Goal: Information Seeking & Learning: Learn about a topic

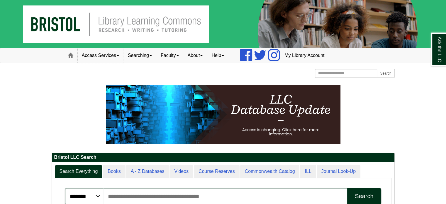
click at [116, 55] on link "Access Services" at bounding box center [100, 55] width 46 height 15
click at [138, 57] on link "Searching" at bounding box center [140, 55] width 33 height 15
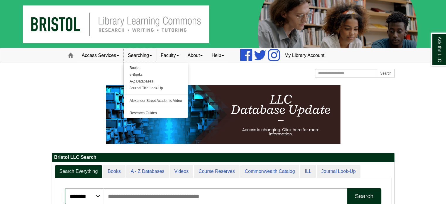
click at [138, 57] on link "Searching" at bounding box center [140, 55] width 33 height 15
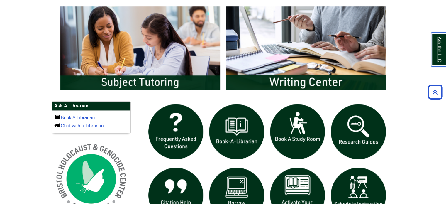
scroll to position [323, 0]
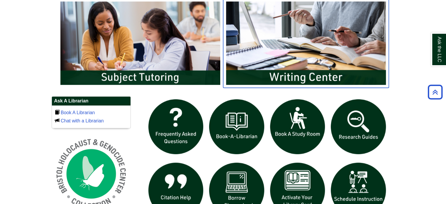
click at [277, 60] on img "slideshow" at bounding box center [306, 43] width 166 height 89
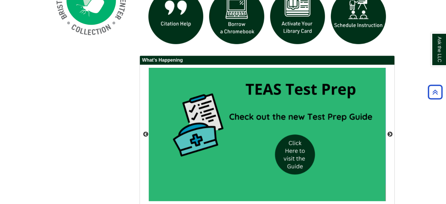
scroll to position [532, 0]
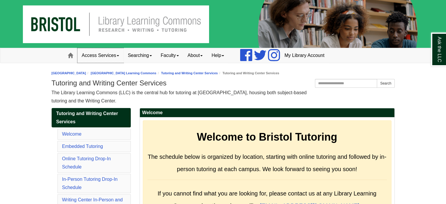
click at [102, 56] on link "Access Services" at bounding box center [100, 55] width 46 height 15
click at [129, 59] on link "Searching" at bounding box center [140, 55] width 33 height 15
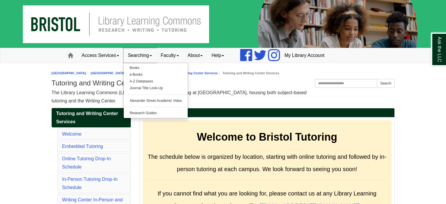
click at [129, 59] on link "Searching" at bounding box center [140, 55] width 33 height 15
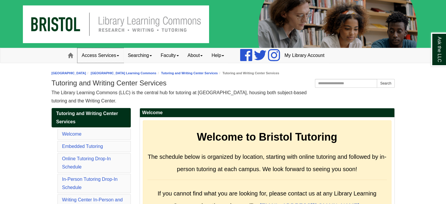
click at [114, 59] on link "Access Services" at bounding box center [100, 55] width 46 height 15
click at [134, 57] on link "Searching" at bounding box center [140, 55] width 33 height 15
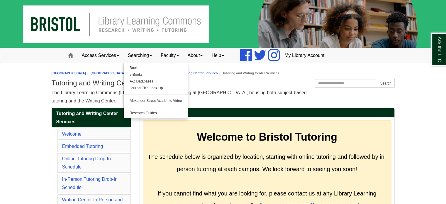
click at [270, 95] on span "The Library Learning Commons (LLC) is the central hub for tutoring at [GEOGRAPH…" at bounding box center [179, 96] width 255 height 13
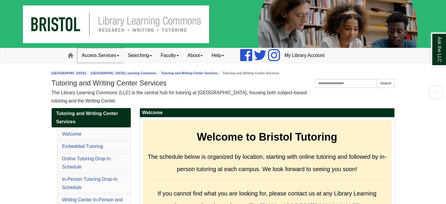
click at [108, 54] on link "Access Services" at bounding box center [100, 55] width 46 height 15
click at [134, 54] on link "Searching" at bounding box center [140, 55] width 33 height 15
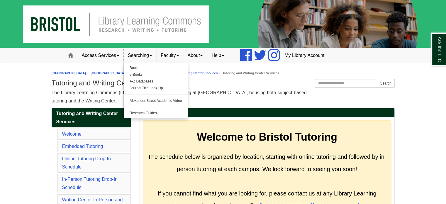
click at [150, 56] on link "Searching" at bounding box center [140, 55] width 33 height 15
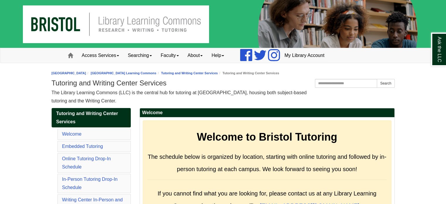
click at [85, 71] on li "[GEOGRAPHIC_DATA]" at bounding box center [69, 73] width 35 height 6
click at [82, 72] on link "[GEOGRAPHIC_DATA]" at bounding box center [69, 73] width 35 height 4
click at [125, 74] on link "[GEOGRAPHIC_DATA] Learning Commons" at bounding box center [124, 73] width 66 height 4
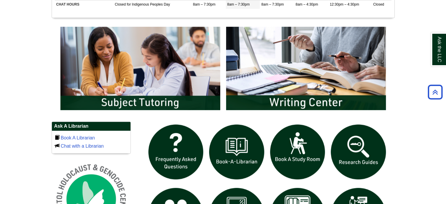
scroll to position [180, 0]
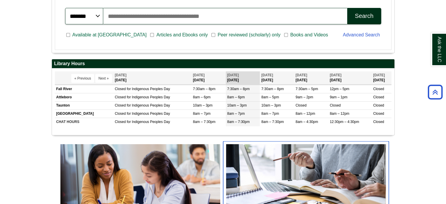
click at [269, 172] on img "slideshow" at bounding box center [306, 185] width 166 height 89
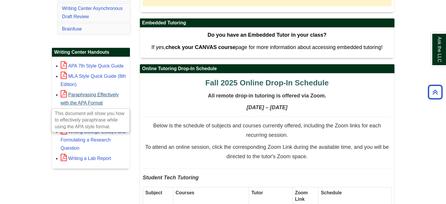
scroll to position [221, 0]
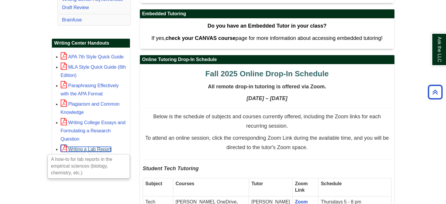
click at [80, 147] on link "Writing a Lab Report" at bounding box center [86, 149] width 50 height 5
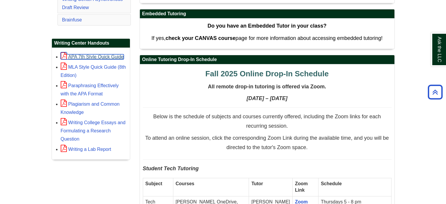
click at [79, 54] on link "APA 7th Style Quick Guide" at bounding box center [92, 56] width 63 height 5
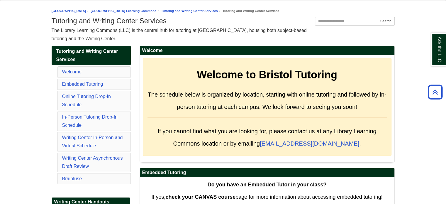
scroll to position [16, 0]
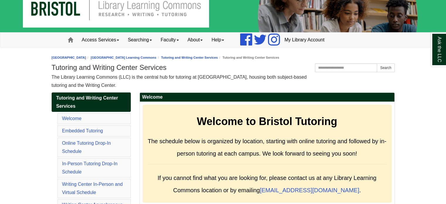
drag, startPoint x: 145, startPoint y: 84, endPoint x: 117, endPoint y: 84, distance: 27.3
click at [117, 84] on div "The Library Learning Commons (LLC) is the central hub for tutoring at Bristol C…" at bounding box center [223, 81] width 343 height 16
click at [150, 83] on div "The Library Learning Commons (LLC) is the central hub for tutoring at Bristol C…" at bounding box center [223, 81] width 343 height 16
click at [149, 70] on h1 "Tutoring and Writing Center Services" at bounding box center [223, 67] width 343 height 8
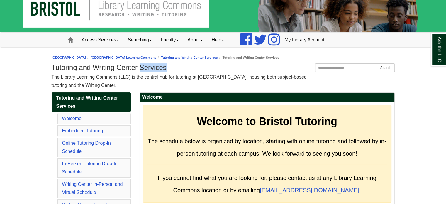
click at [149, 70] on h1 "Tutoring and Writing Center Services" at bounding box center [223, 67] width 343 height 8
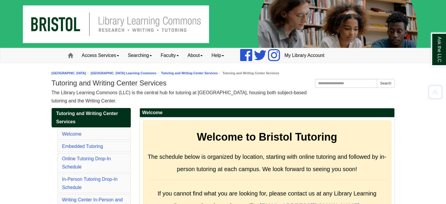
scroll to position [3099, 0]
